Goal: Information Seeking & Learning: Learn about a topic

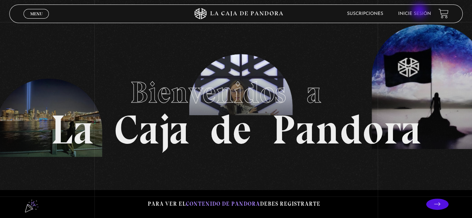
click at [421, 12] on link "Inicie sesión" at bounding box center [414, 14] width 33 height 4
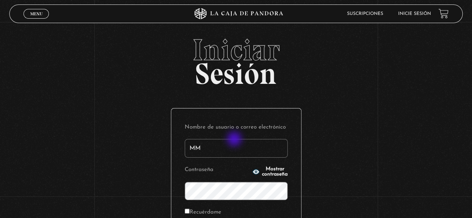
type input "M"
type input "mmeza"
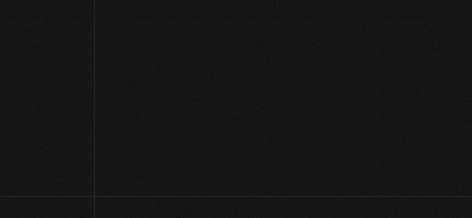
scroll to position [112, 0]
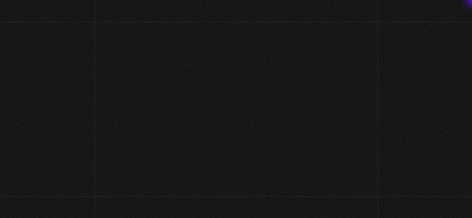
scroll to position [112, 0]
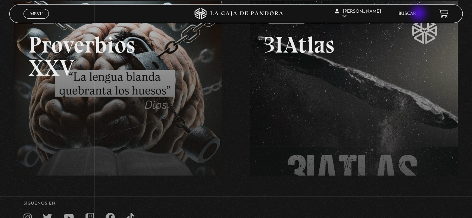
click at [416, 14] on link "Buscar" at bounding box center [408, 14] width 18 height 4
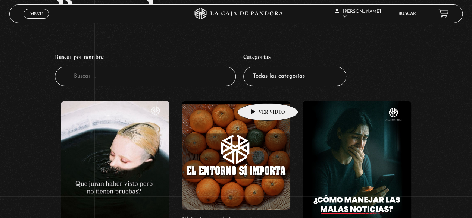
scroll to position [50, 0]
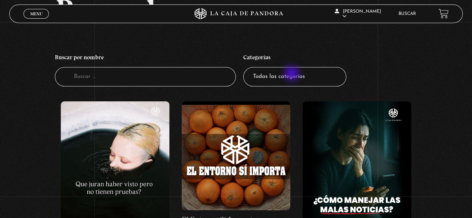
click at [293, 74] on select "Todas las categorías 11:11 Humanitario (1) Amo los Lunes (4) Análisis de series…" at bounding box center [294, 77] width 103 height 20
select select "centinelas"
click at [246, 67] on select "Todas las categorías 11:11 Humanitario (1) Amo los Lunes (4) Análisis de series…" at bounding box center [294, 77] width 103 height 20
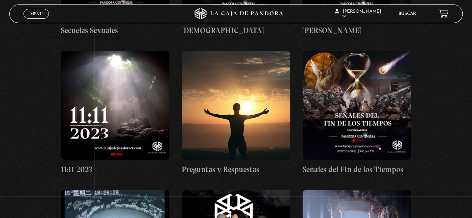
scroll to position [2338, 0]
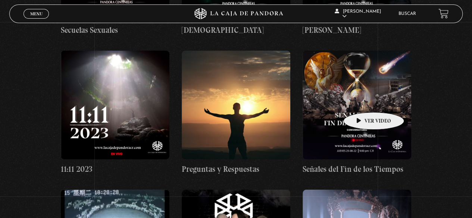
click at [362, 101] on figure at bounding box center [357, 105] width 109 height 109
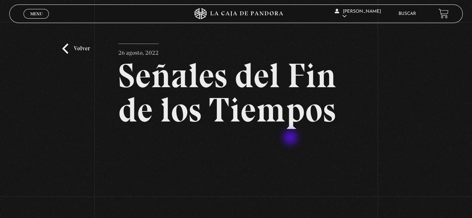
scroll to position [71, 0]
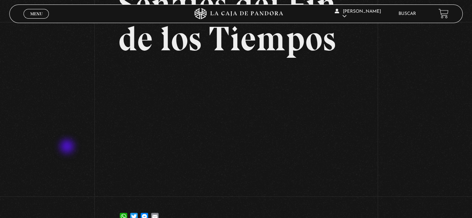
click at [68, 148] on div "Volver [DATE] Señales del Fin de los Tiempos WhatsApp Twitter Messenger Email" at bounding box center [236, 93] width 472 height 284
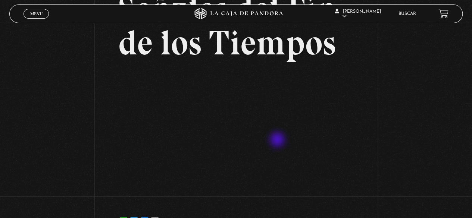
scroll to position [69, 0]
